Goal: Task Accomplishment & Management: Use online tool/utility

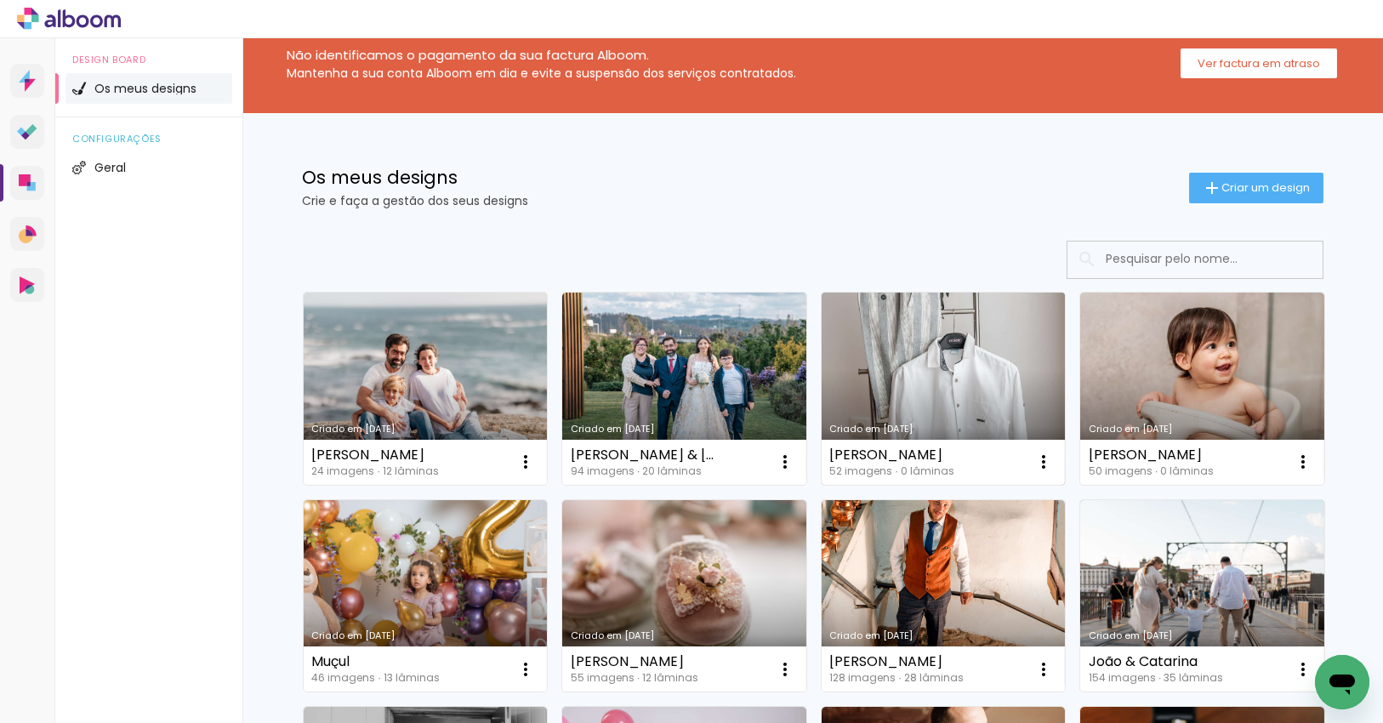
scroll to position [85, 0]
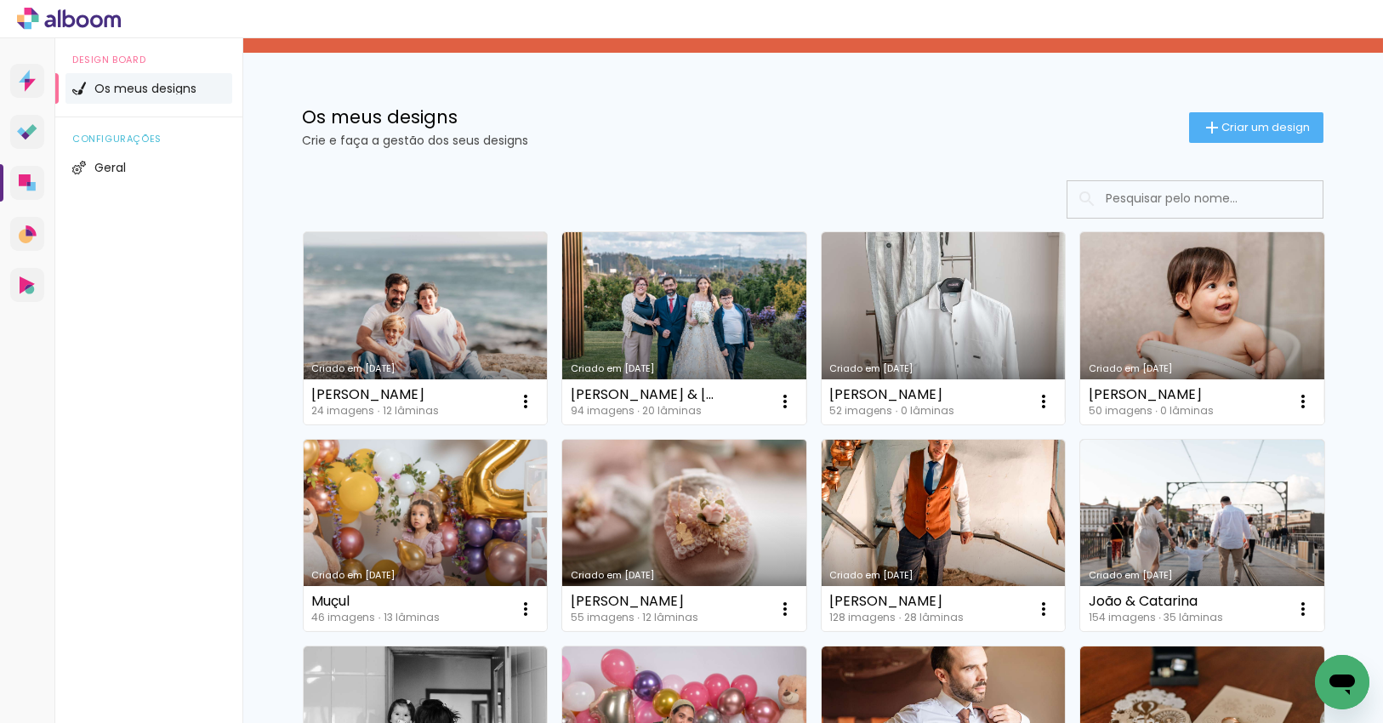
click at [687, 467] on link "Criado em 22/04/25" at bounding box center [684, 536] width 244 height 192
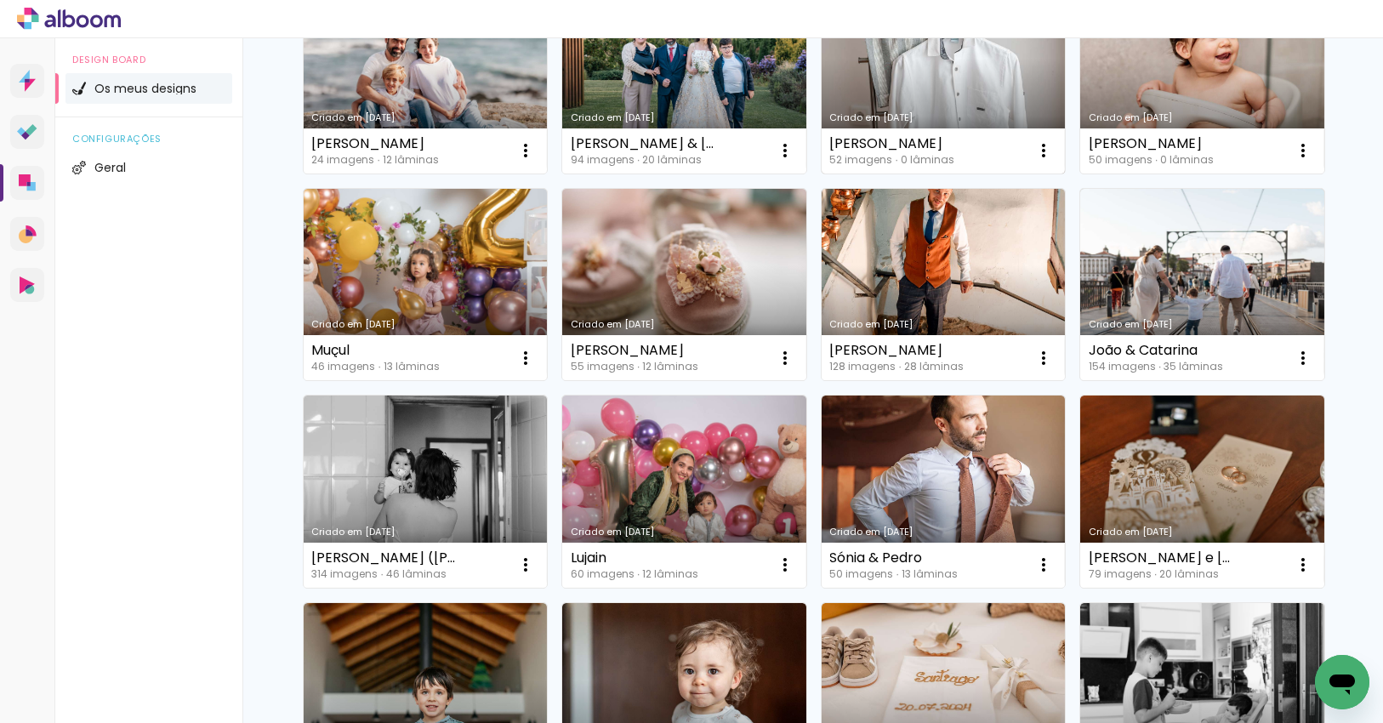
scroll to position [340, 0]
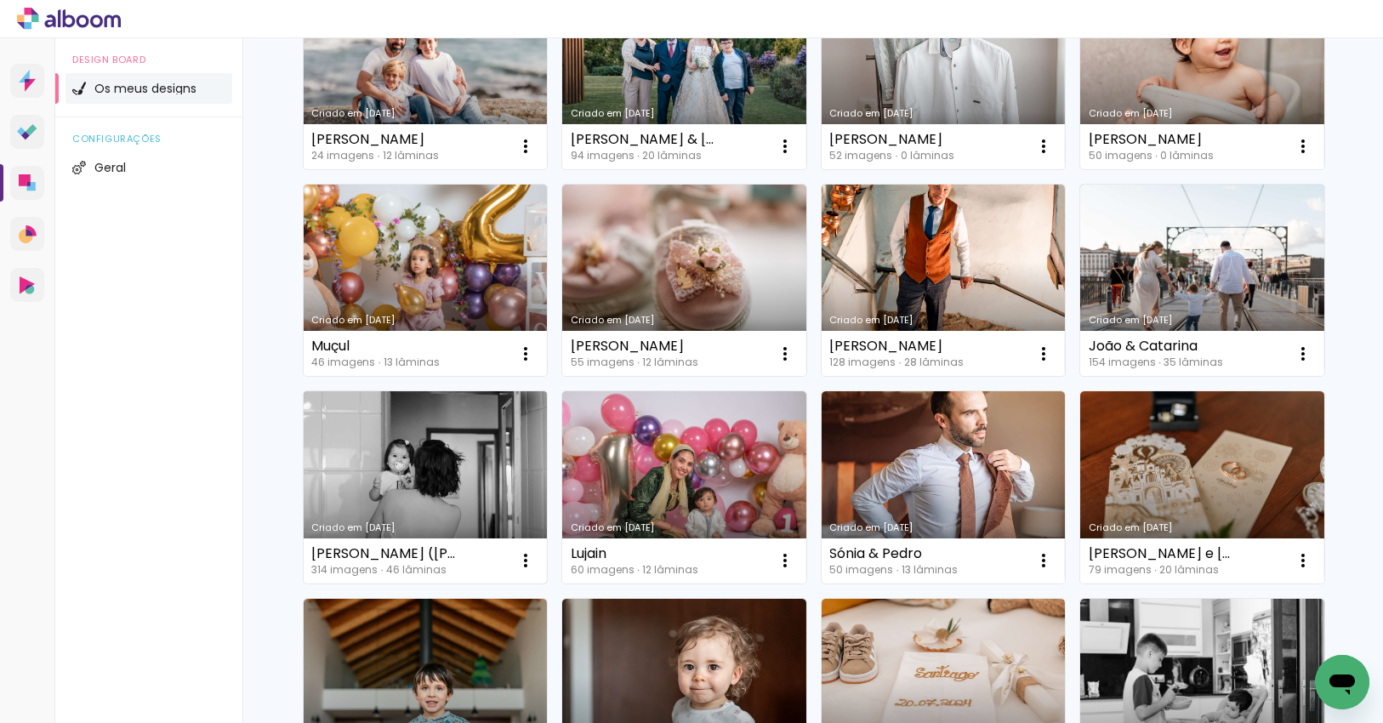
click at [463, 434] on link "Criado em 11/01/25" at bounding box center [426, 487] width 244 height 192
